Goal: Transaction & Acquisition: Purchase product/service

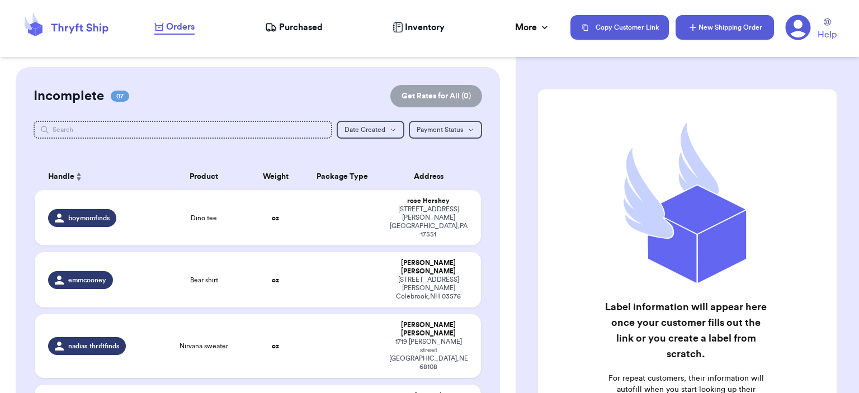
click at [717, 29] on button "New Shipping Order" at bounding box center [725, 27] width 98 height 25
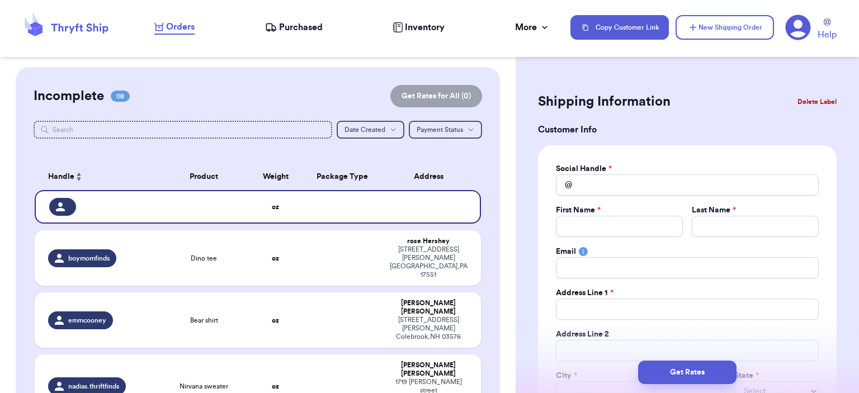
click at [606, 175] on div "Social Handle * @" at bounding box center [687, 179] width 263 height 32
click at [606, 193] on input "Total Amount Paid" at bounding box center [687, 184] width 263 height 21
type input "h"
type input "he"
type input "hel"
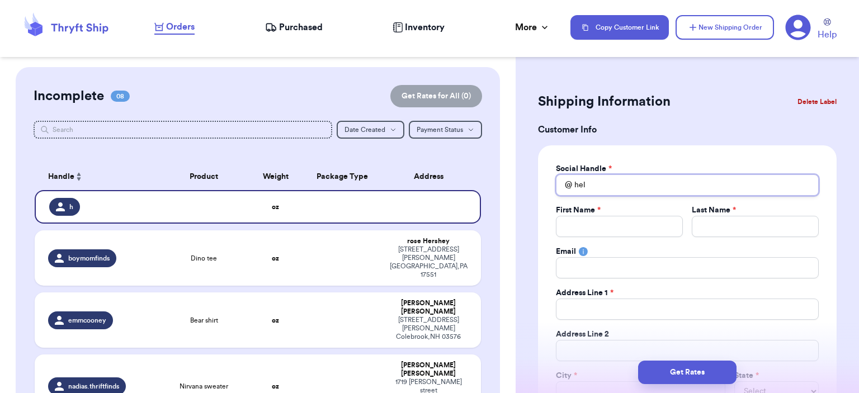
type input "hell"
type input "hella"
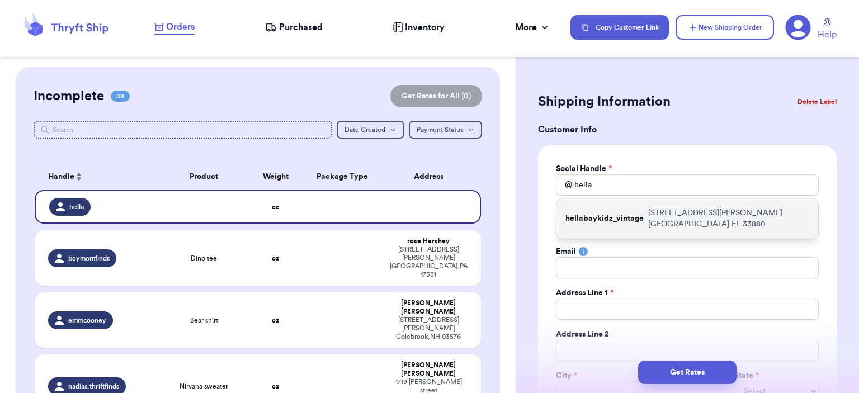
click at [620, 221] on p "hellabaykidz_vintage" at bounding box center [604, 218] width 78 height 11
type input "hellabaykidz_vintage"
type input "[PERSON_NAME]"
type input "[EMAIL_ADDRESS][DOMAIN_NAME]"
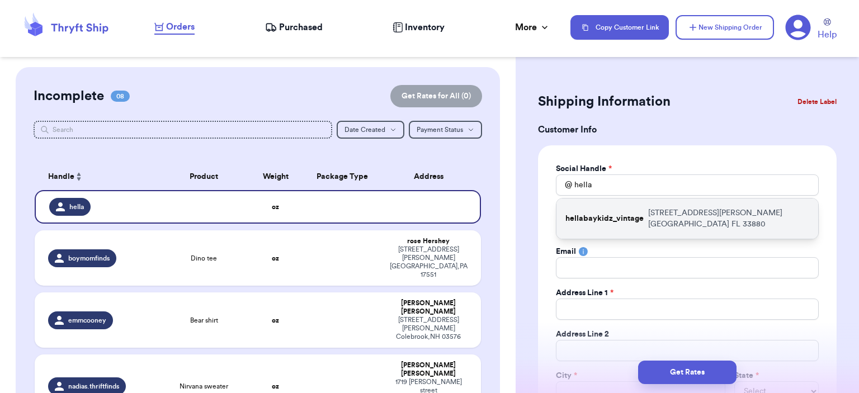
type input "[STREET_ADDRESS][PERSON_NAME]"
type input "[GEOGRAPHIC_DATA]"
select select "FL"
type input "33880"
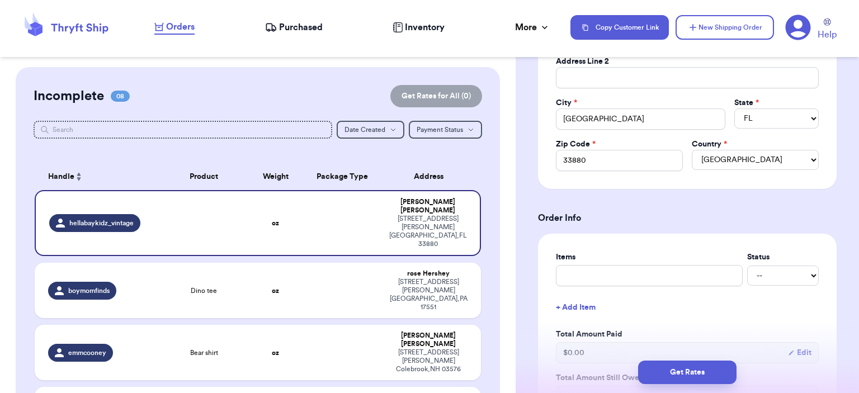
scroll to position [336, 0]
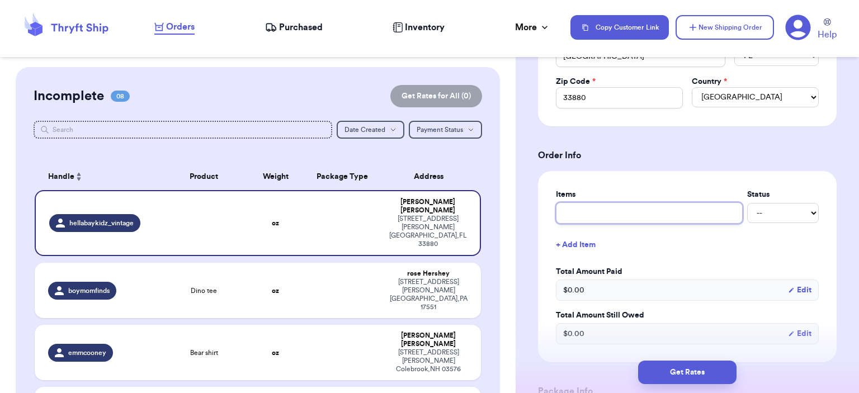
click at [652, 221] on input "text" at bounding box center [649, 212] width 187 height 21
type input "bag"
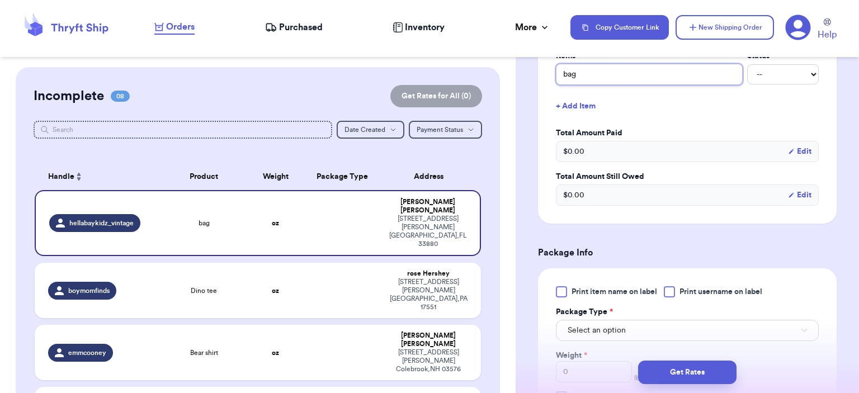
scroll to position [559, 0]
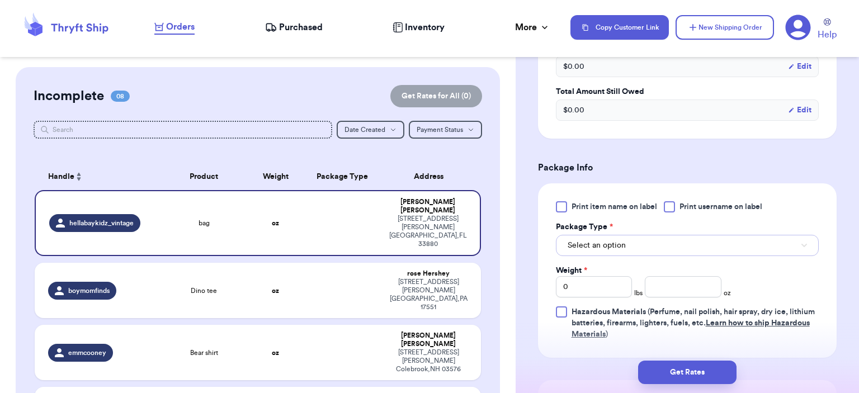
click at [662, 242] on button "Select an option" at bounding box center [687, 245] width 263 height 21
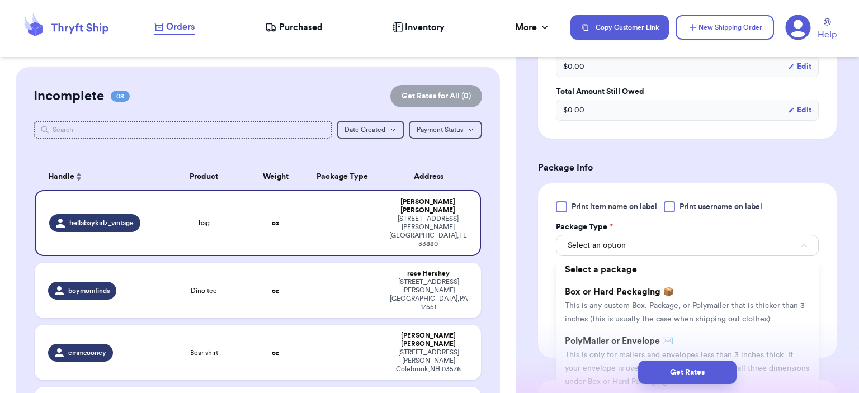
click at [606, 333] on li "PolyMailer or Envelope ✉️ This is only for mailers and envelopes less than 3 in…" at bounding box center [687, 361] width 263 height 63
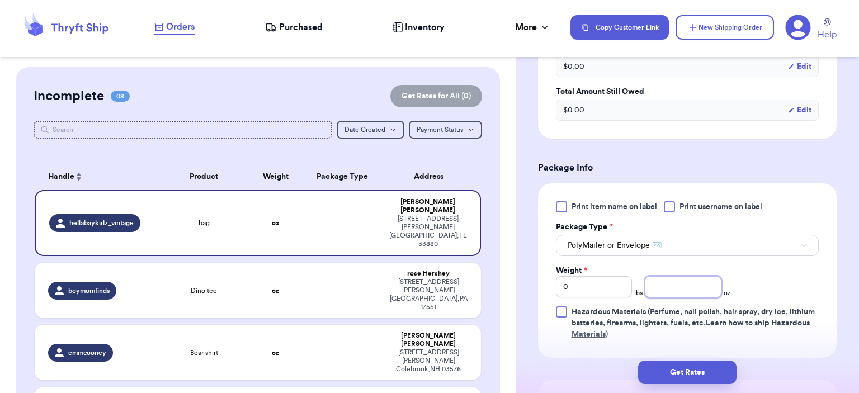
click at [667, 292] on input "number" at bounding box center [683, 286] width 77 height 21
type input "3"
click at [698, 364] on button "Get Rates" at bounding box center [687, 372] width 98 height 23
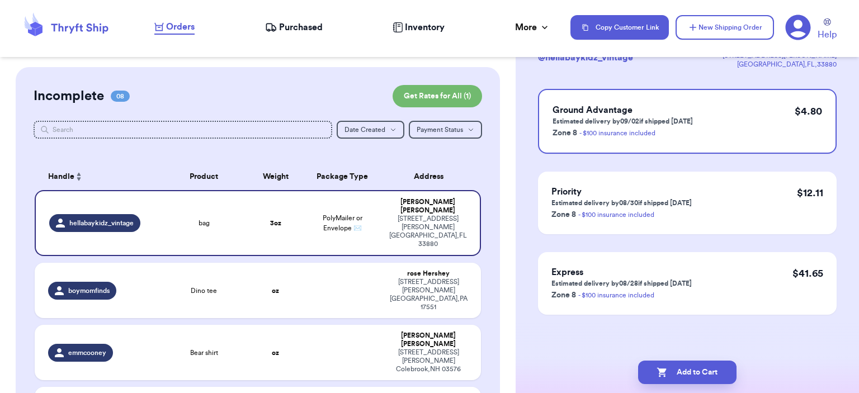
scroll to position [0, 0]
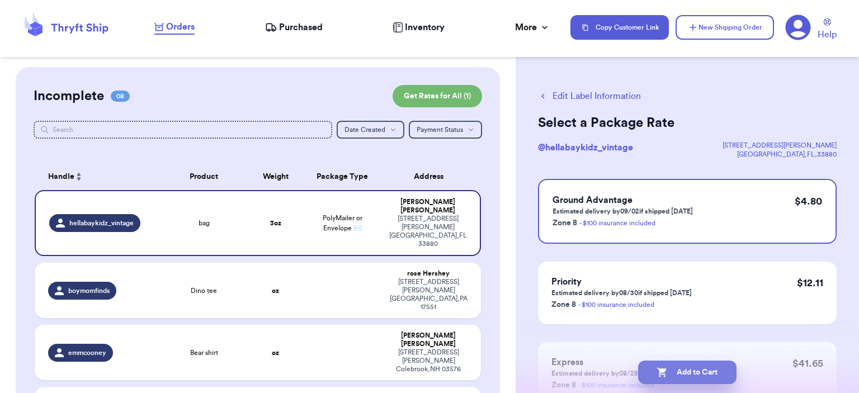
click at [703, 377] on button "Add to Cart" at bounding box center [687, 372] width 98 height 23
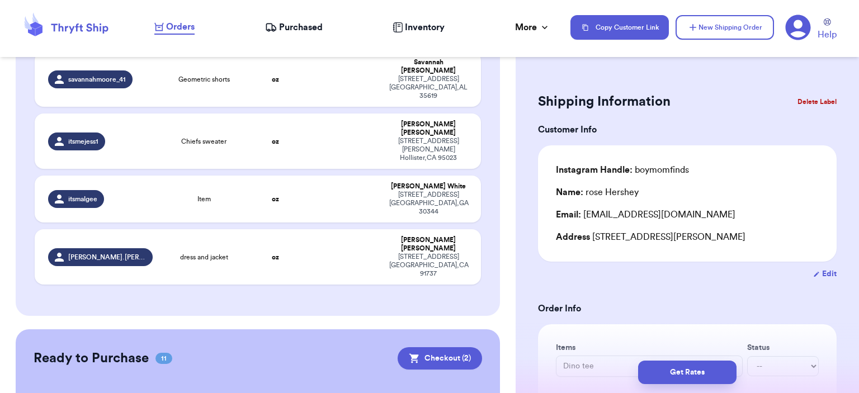
scroll to position [503, 0]
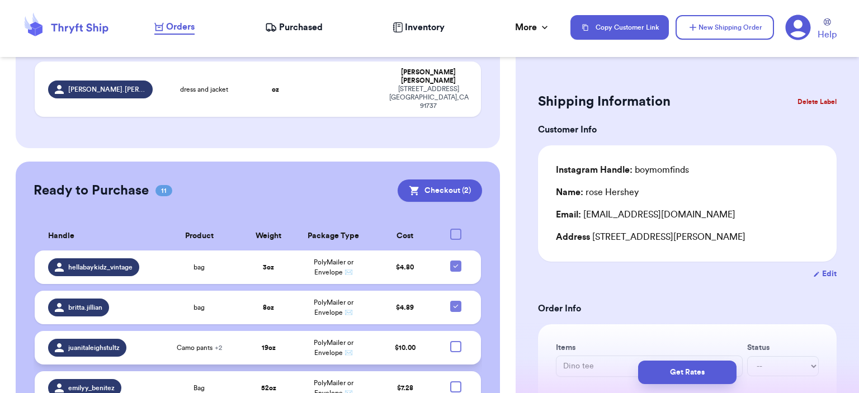
click at [450, 341] on div at bounding box center [455, 346] width 11 height 11
click at [455, 341] on input "checkbox" at bounding box center [455, 341] width 1 height 1
checkbox input "true"
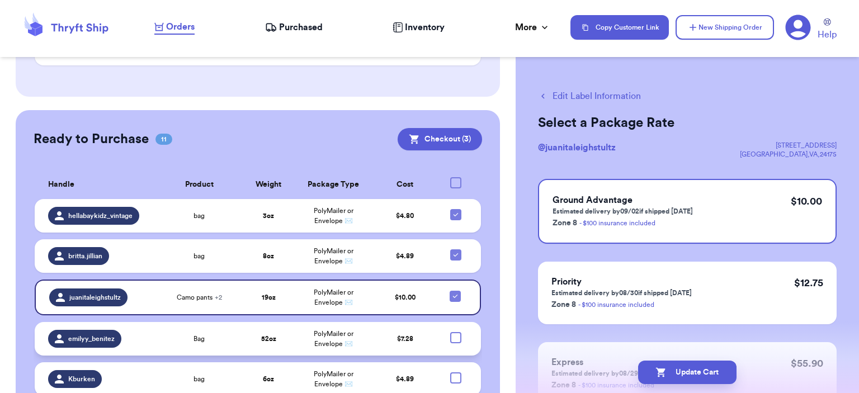
scroll to position [613, 0]
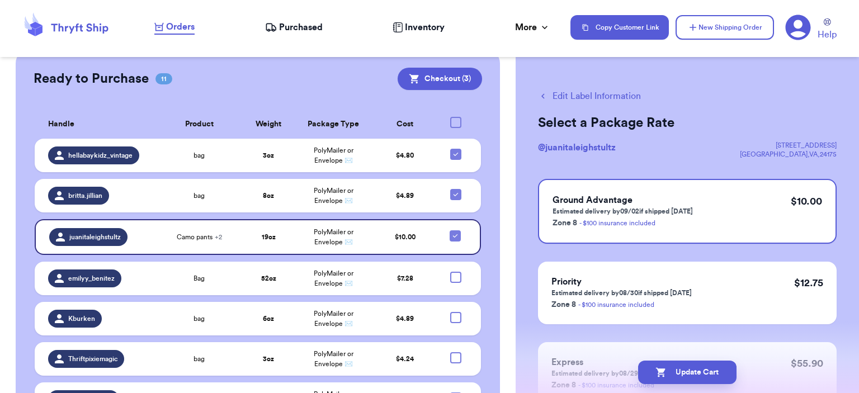
click at [450, 383] on td at bounding box center [459, 400] width 44 height 34
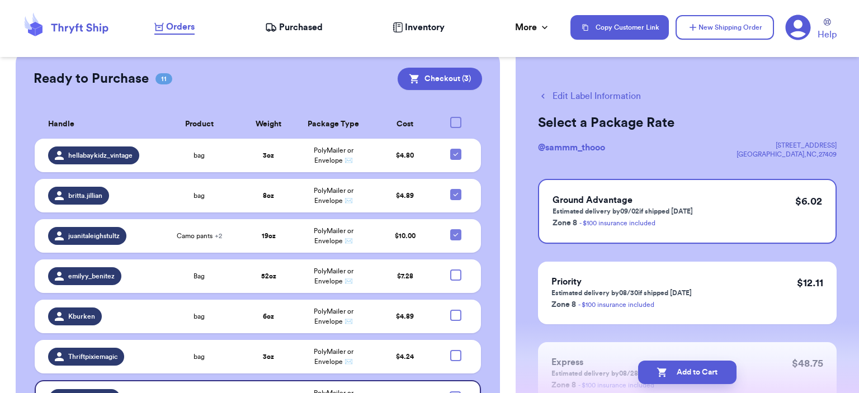
click at [450, 391] on div at bounding box center [455, 396] width 11 height 11
click at [455, 391] on input "checkbox" at bounding box center [455, 391] width 1 height 1
checkbox input "true"
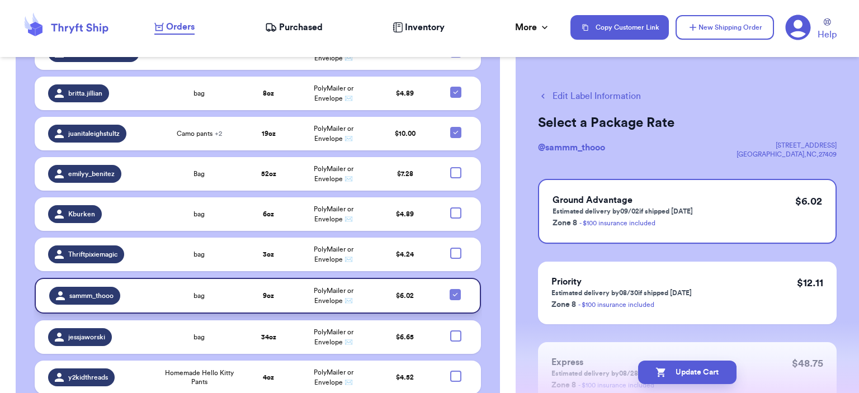
scroll to position [725, 0]
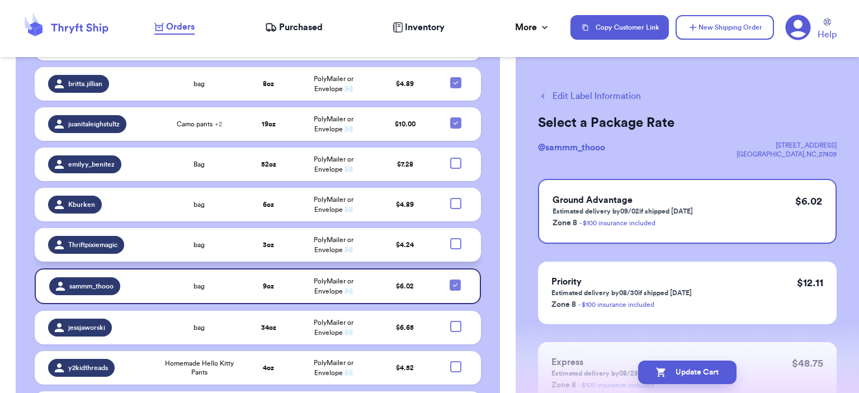
click at [450, 238] on div at bounding box center [455, 243] width 11 height 11
click at [455, 238] on input "checkbox" at bounding box center [455, 238] width 1 height 1
checkbox input "true"
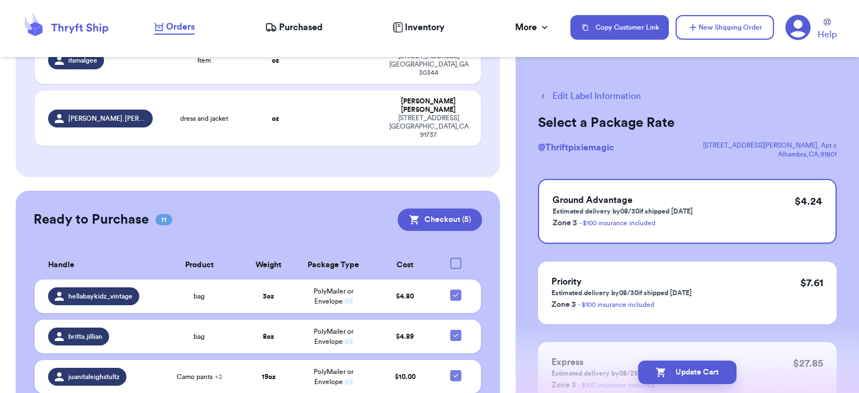
scroll to position [389, 0]
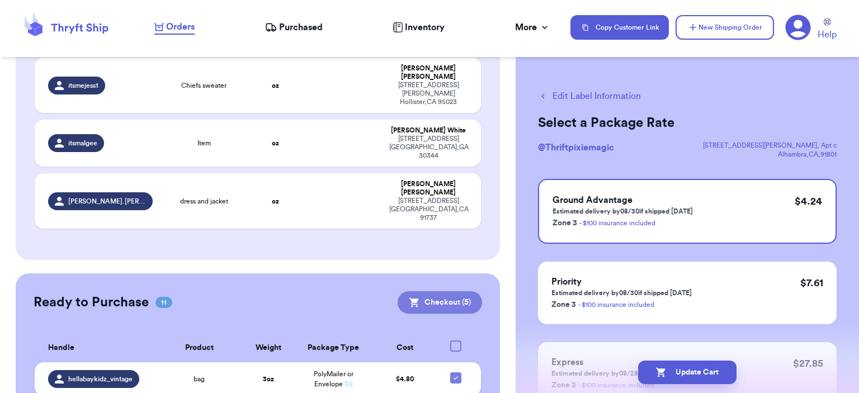
click at [446, 291] on button "Checkout ( 5 )" at bounding box center [440, 302] width 84 height 22
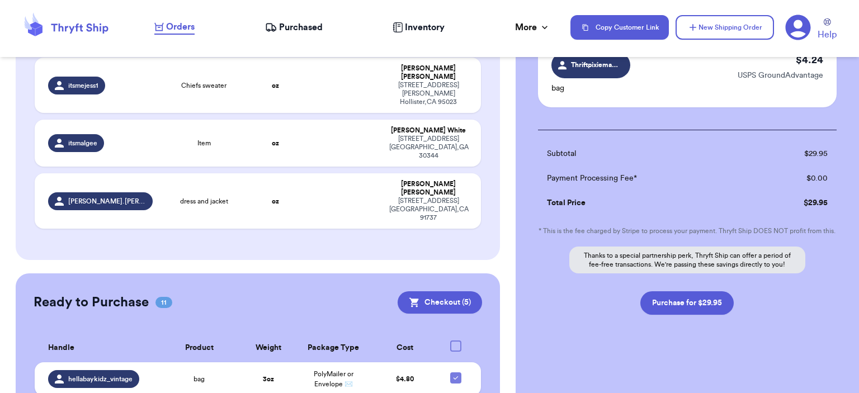
scroll to position [422, 0]
click at [716, 307] on button "Purchase for $29.95" at bounding box center [686, 302] width 93 height 23
checkbox input "false"
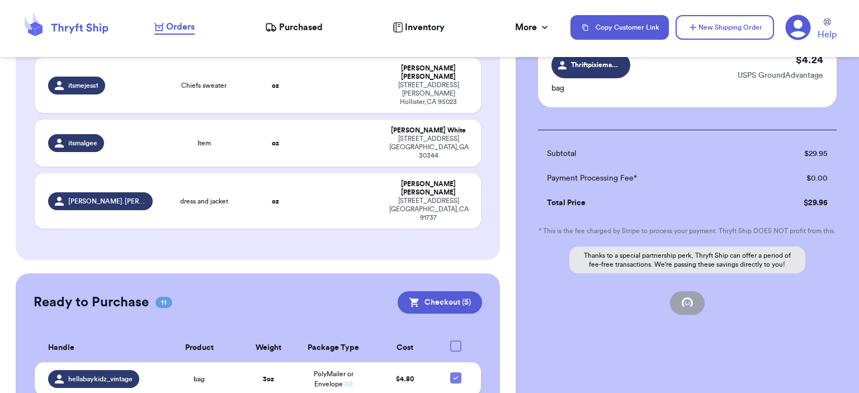
checkbox input "false"
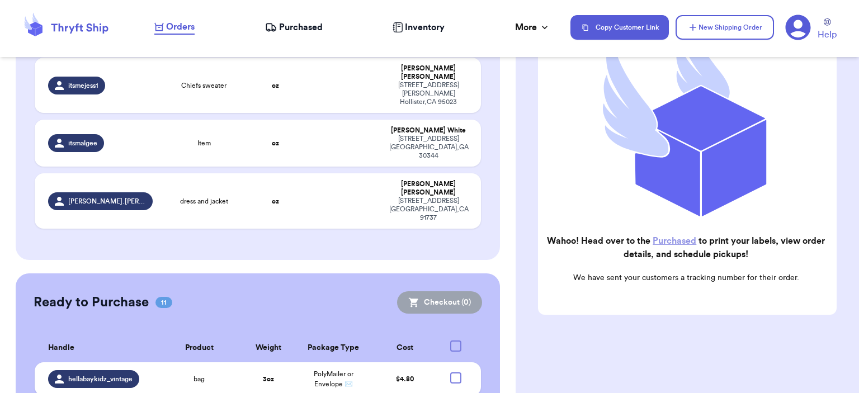
scroll to position [163, 0]
